Goal: Complete application form

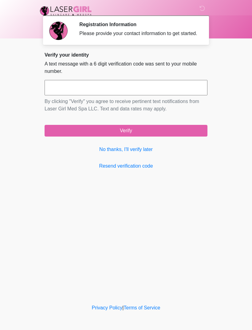
click at [147, 152] on link "No thanks, I'll verify later" at bounding box center [126, 149] width 163 height 7
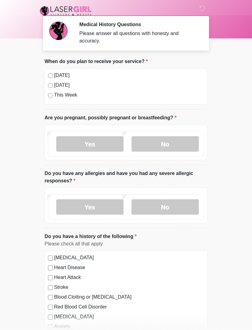
click at [173, 144] on label "No" at bounding box center [165, 143] width 67 height 15
click at [173, 209] on label "No" at bounding box center [165, 206] width 67 height 15
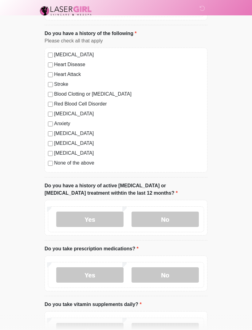
scroll to position [206, 0]
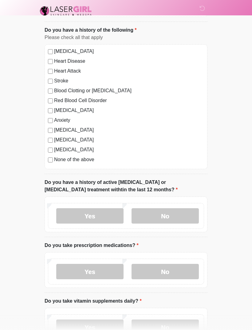
click at [176, 217] on label "No" at bounding box center [165, 215] width 67 height 15
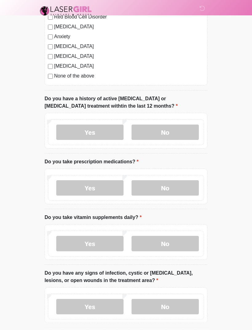
scroll to position [291, 0]
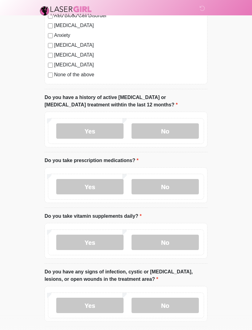
click at [102, 185] on label "Yes" at bounding box center [89, 186] width 67 height 15
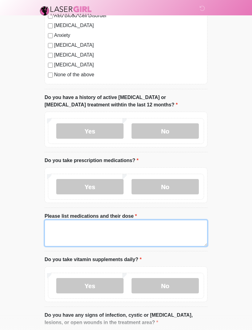
click at [133, 232] on textarea "Please list medications and their dose" at bounding box center [126, 233] width 163 height 26
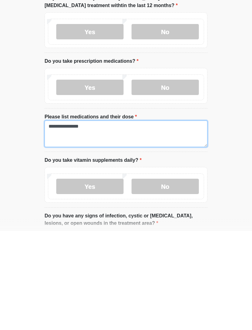
type textarea "**********"
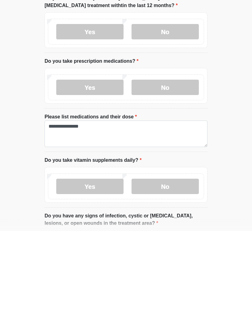
click at [179, 278] on label "No" at bounding box center [165, 285] width 67 height 15
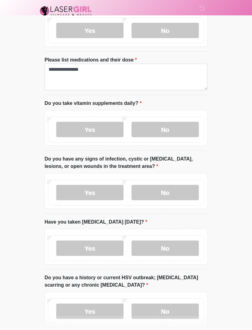
scroll to position [449, 0]
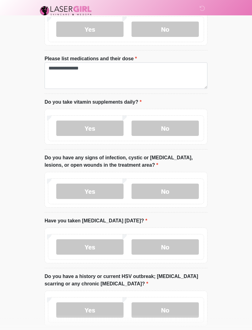
click at [178, 190] on label "No" at bounding box center [165, 191] width 67 height 15
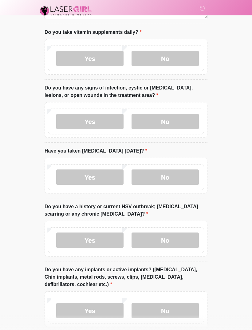
scroll to position [520, 0]
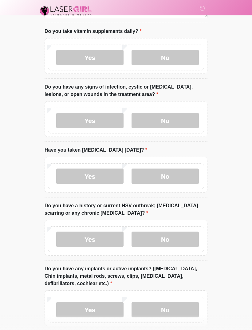
click at [180, 174] on label "No" at bounding box center [165, 176] width 67 height 15
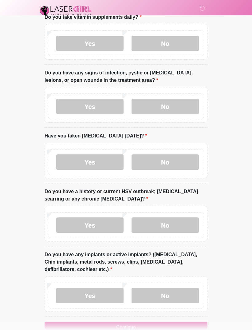
scroll to position [549, 0]
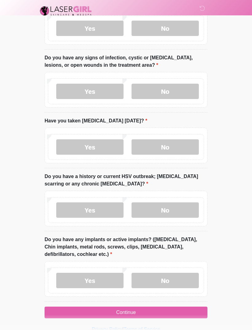
click at [174, 210] on label "No" at bounding box center [165, 209] width 67 height 15
click at [176, 279] on label "No" at bounding box center [165, 280] width 67 height 15
click at [163, 308] on button "Continue" at bounding box center [126, 313] width 163 height 12
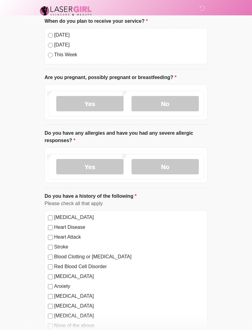
scroll to position [0, 0]
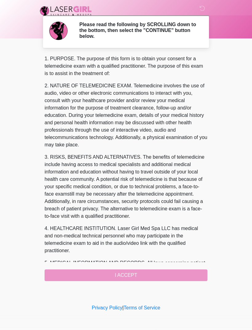
click at [152, 273] on div "1. PURPOSE. The purpose of this form is to obtain your consent for a telemedici…" at bounding box center [126, 168] width 163 height 226
click at [135, 273] on div "1. PURPOSE. The purpose of this form is to obtain your consent for a telemedici…" at bounding box center [126, 168] width 163 height 226
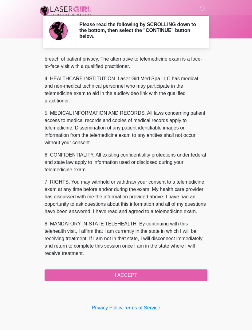
scroll to position [165, 0]
click at [140, 270] on button "I ACCEPT" at bounding box center [126, 276] width 163 height 12
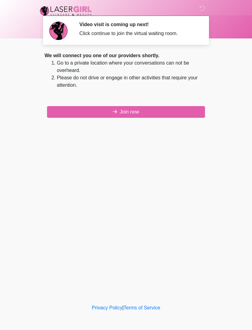
click at [151, 112] on button "Join now" at bounding box center [126, 112] width 158 height 12
